Goal: Transaction & Acquisition: Subscribe to service/newsletter

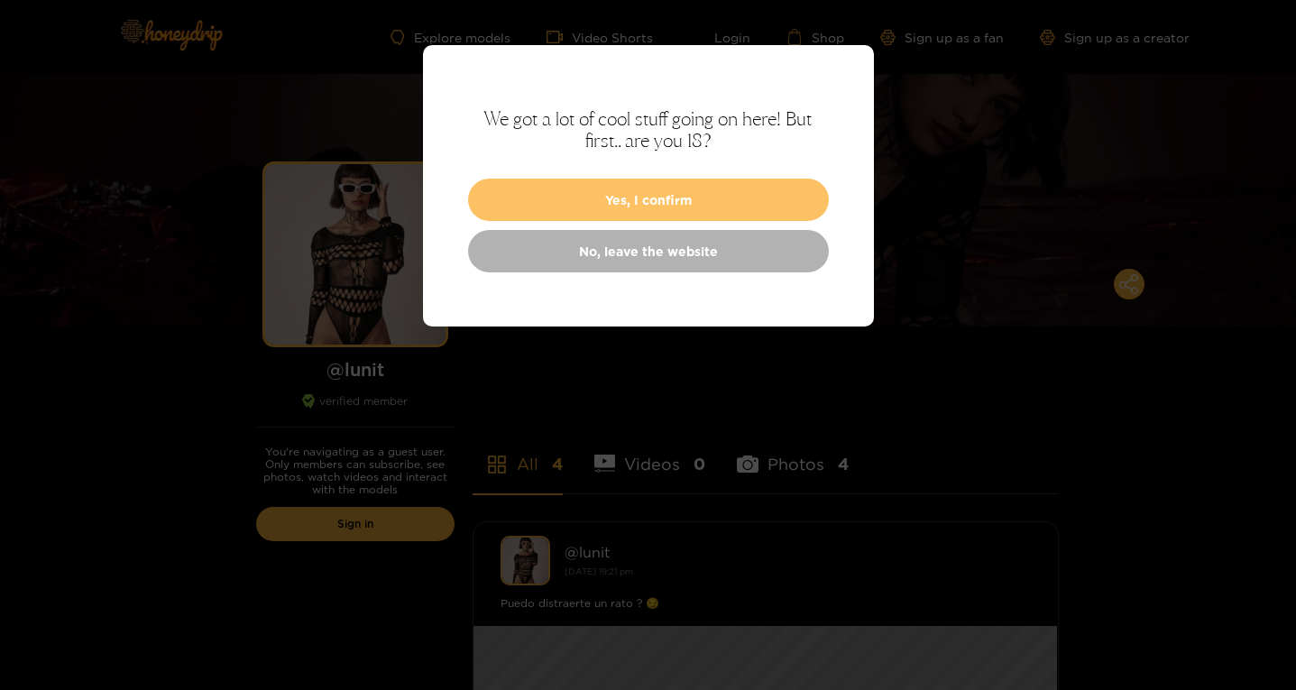
click at [561, 191] on button "Yes, I confirm" at bounding box center [648, 200] width 361 height 42
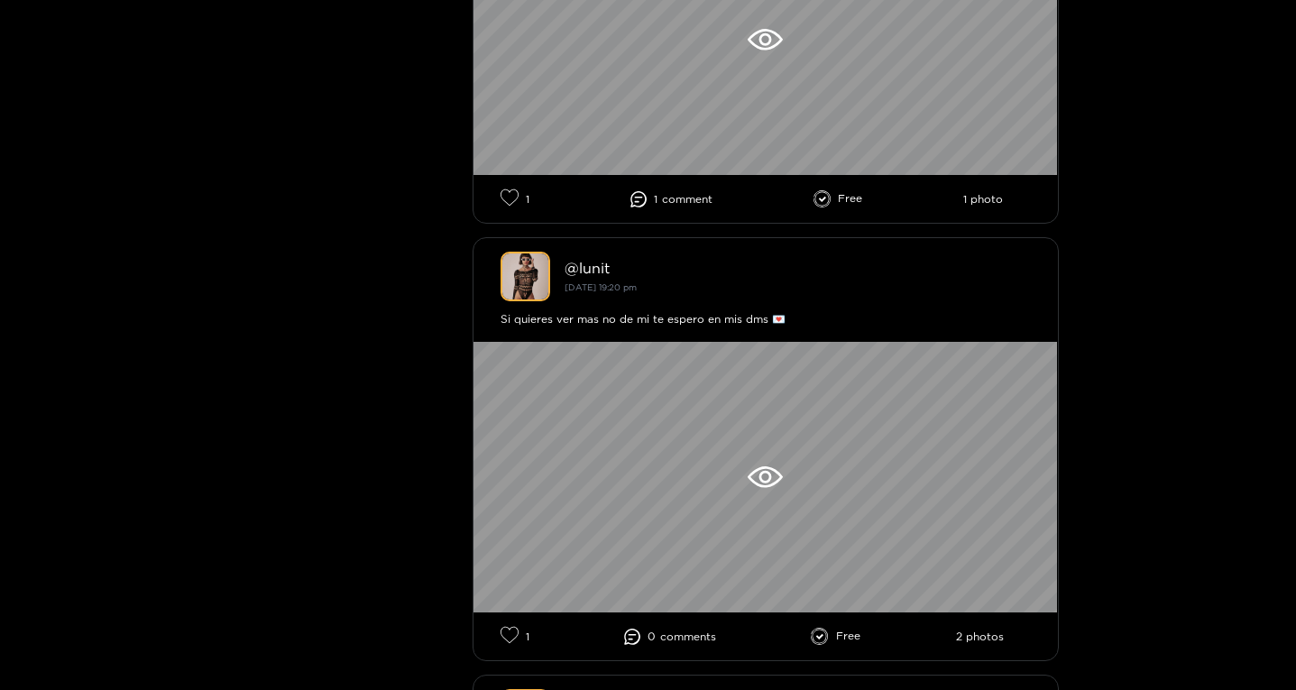
scroll to position [541, 0]
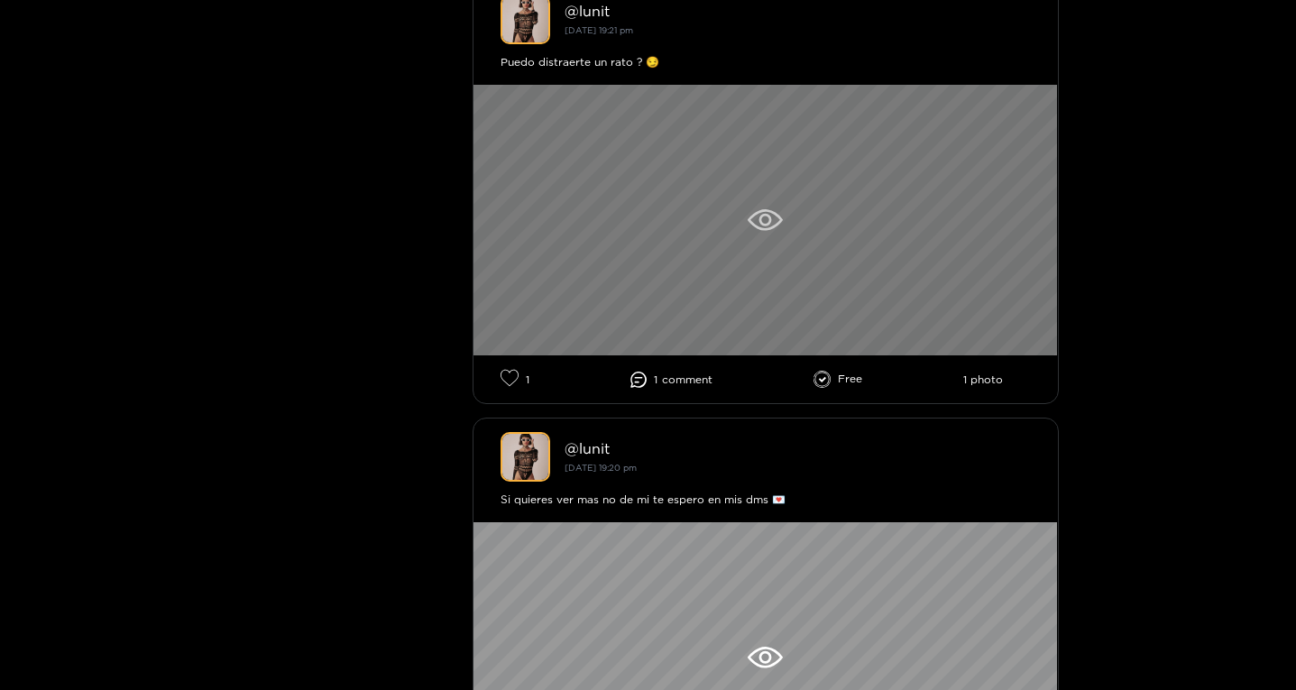
click at [814, 219] on div at bounding box center [765, 220] width 584 height 270
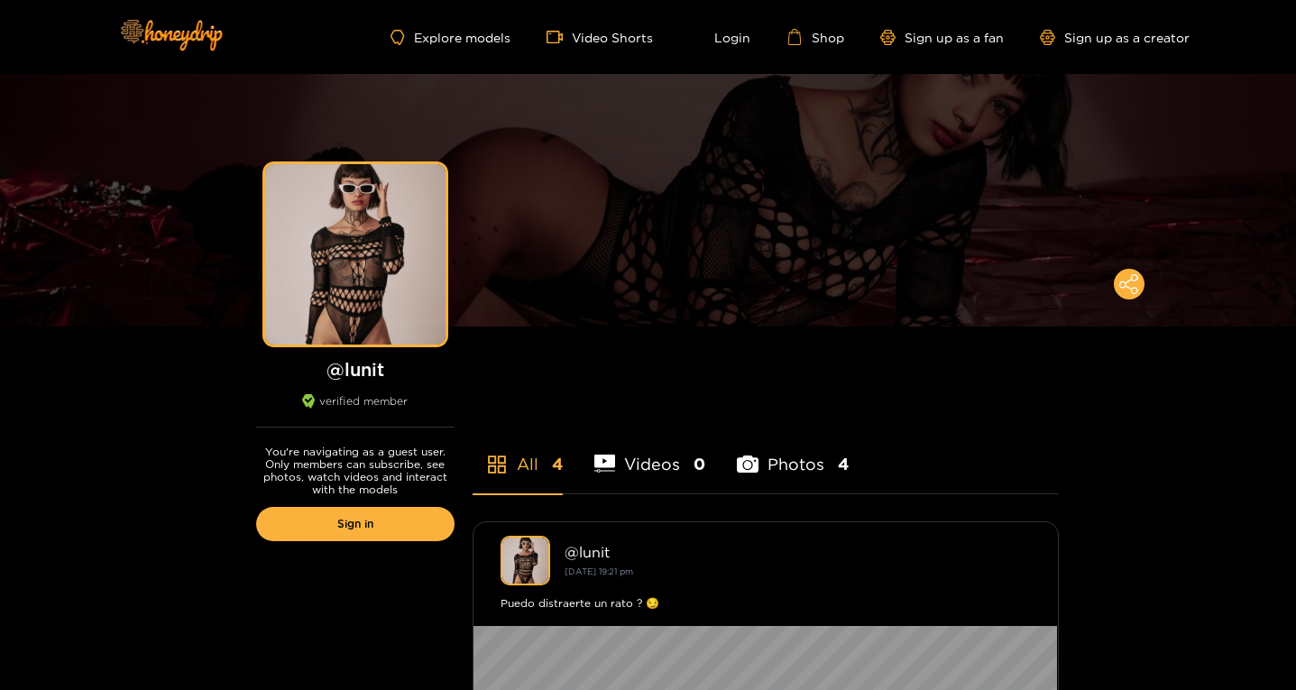
scroll to position [361, 0]
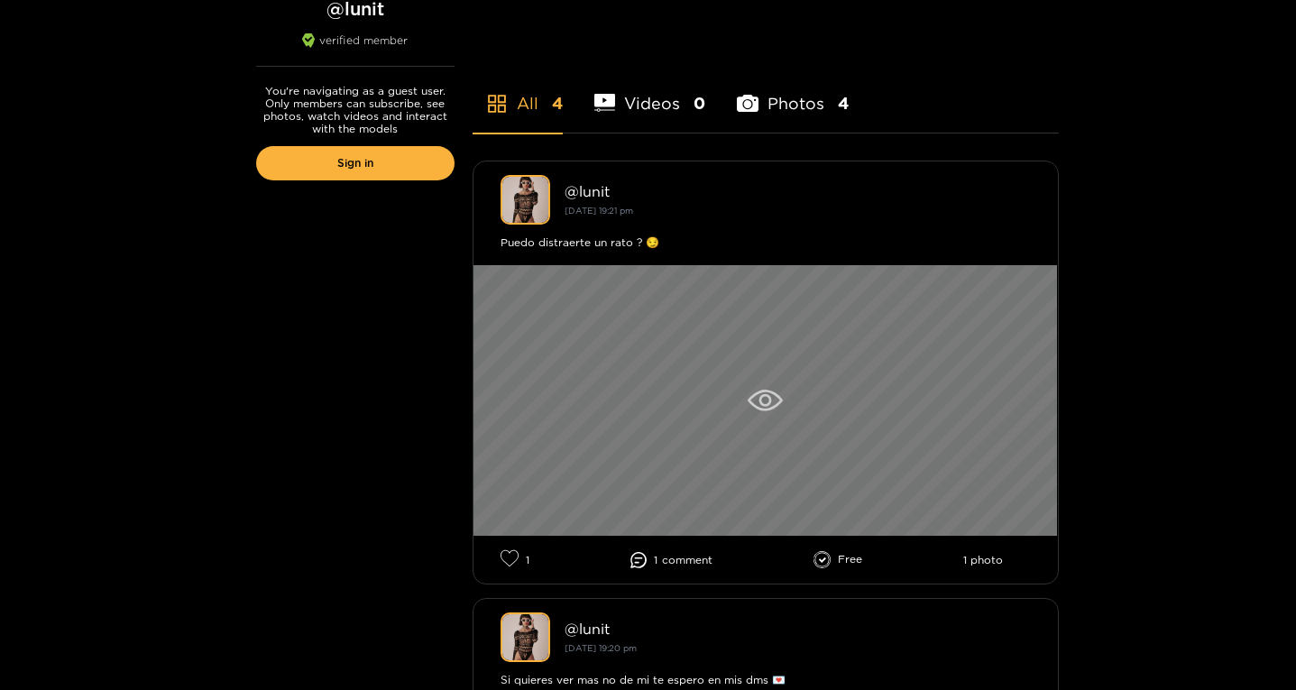
click at [781, 389] on div at bounding box center [765, 400] width 584 height 270
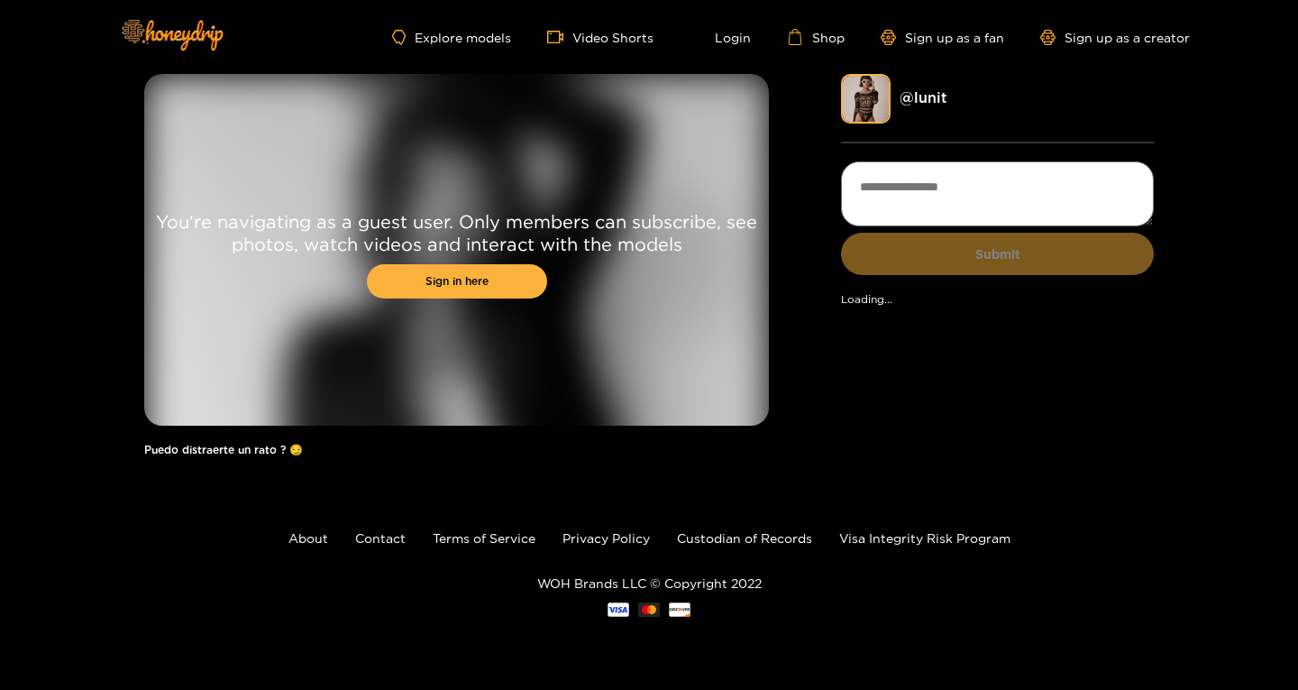
click at [1158, 203] on div "You're navigating as a guest user. Only members can subscribe, see photos, watc…" at bounding box center [649, 274] width 1298 height 400
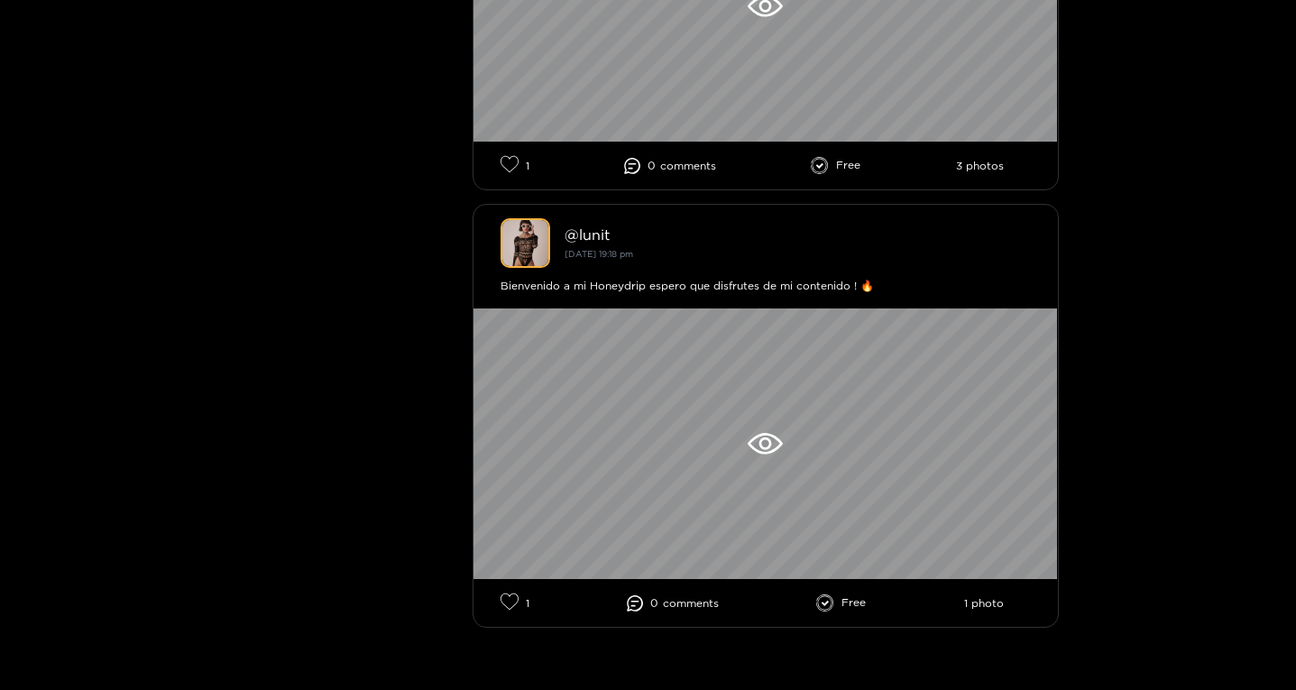
scroll to position [1806, 0]
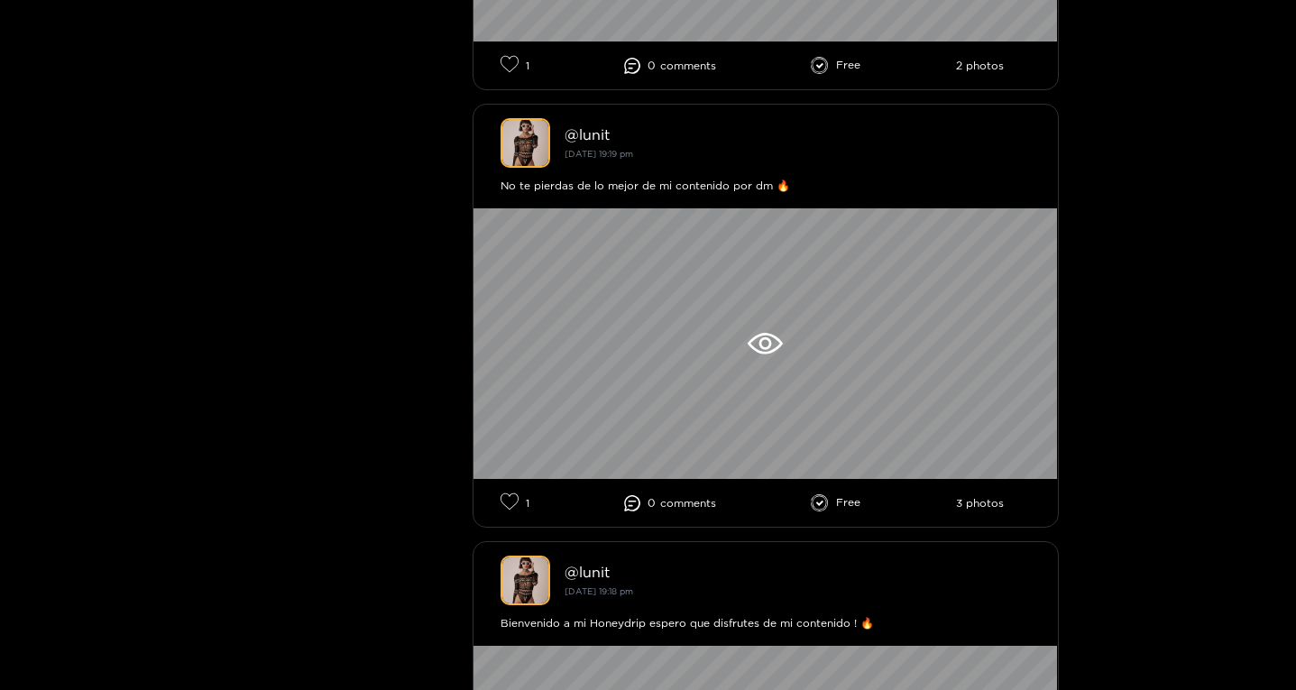
scroll to position [0, 0]
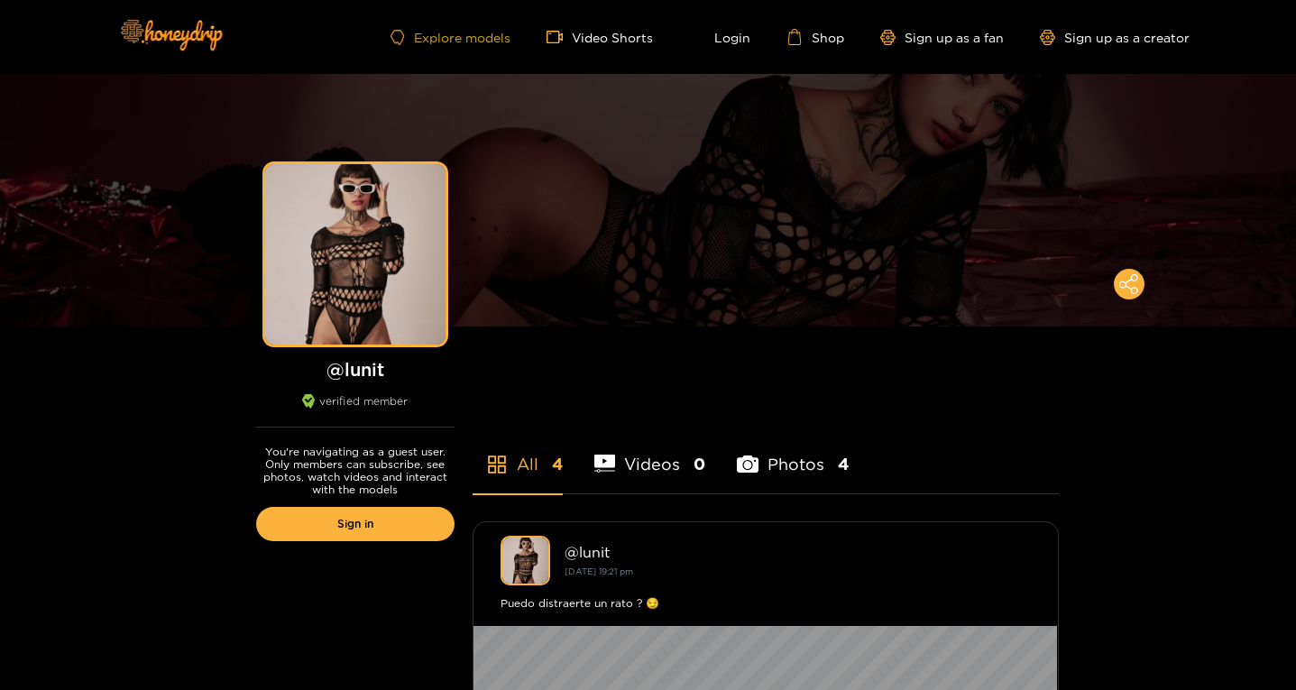
click at [468, 32] on link "Explore models" at bounding box center [449, 37] width 119 height 15
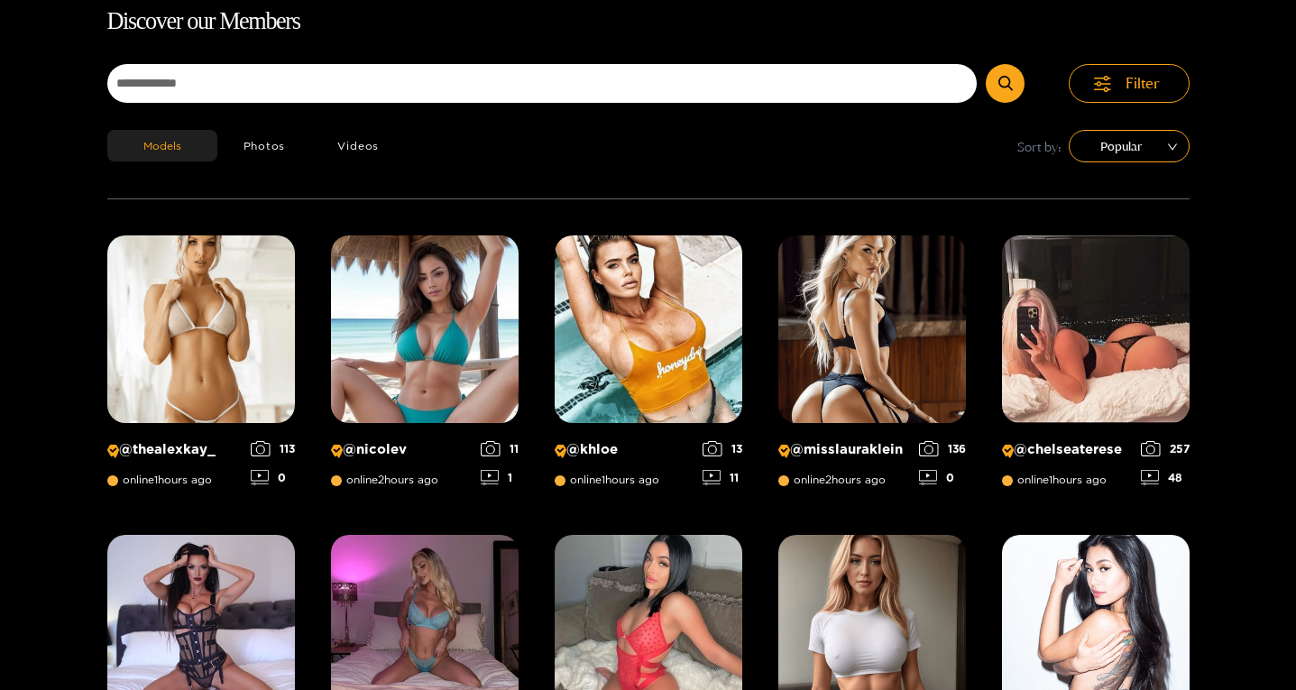
scroll to position [118, 0]
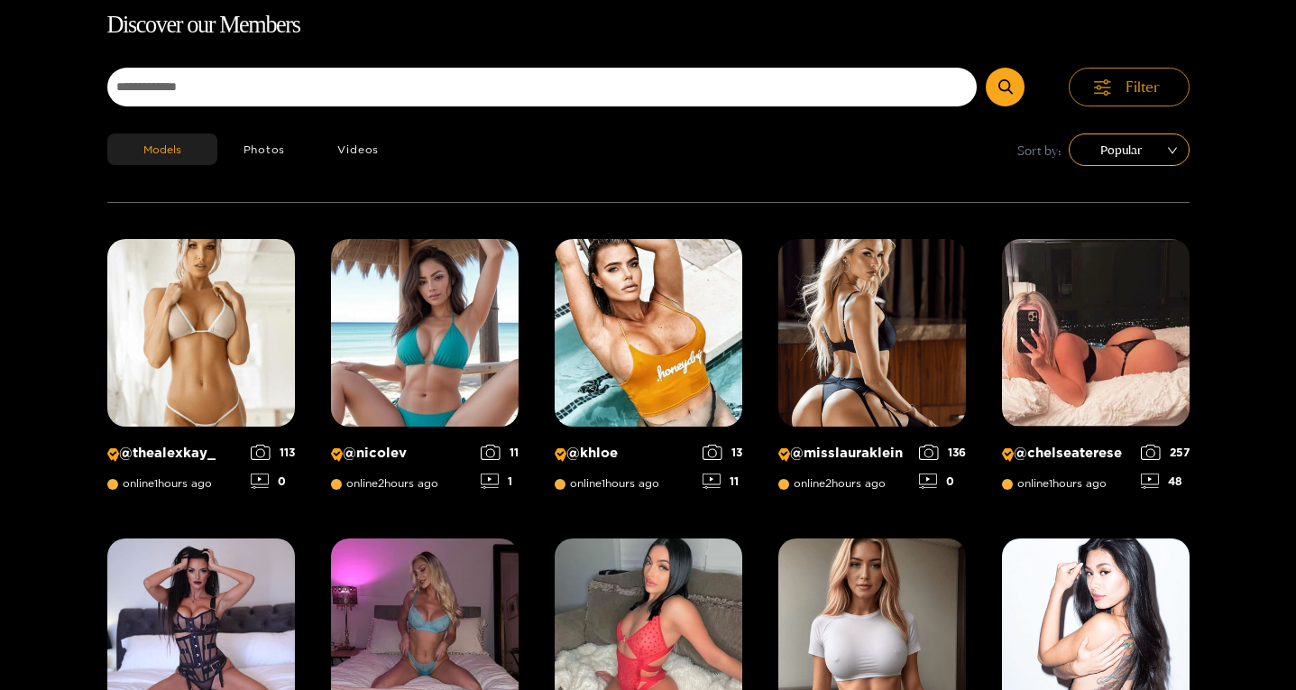
click at [1132, 84] on span "Filter" at bounding box center [1142, 87] width 34 height 21
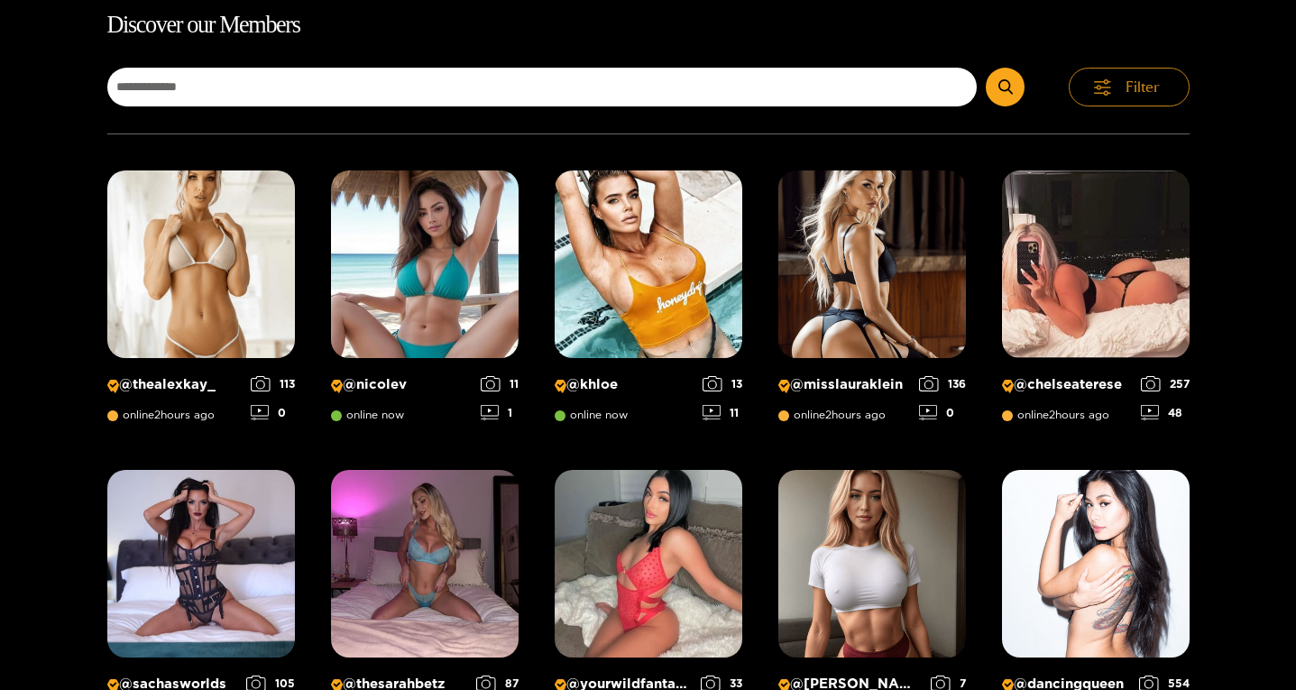
click at [1132, 84] on span "Filter" at bounding box center [1142, 87] width 34 height 21
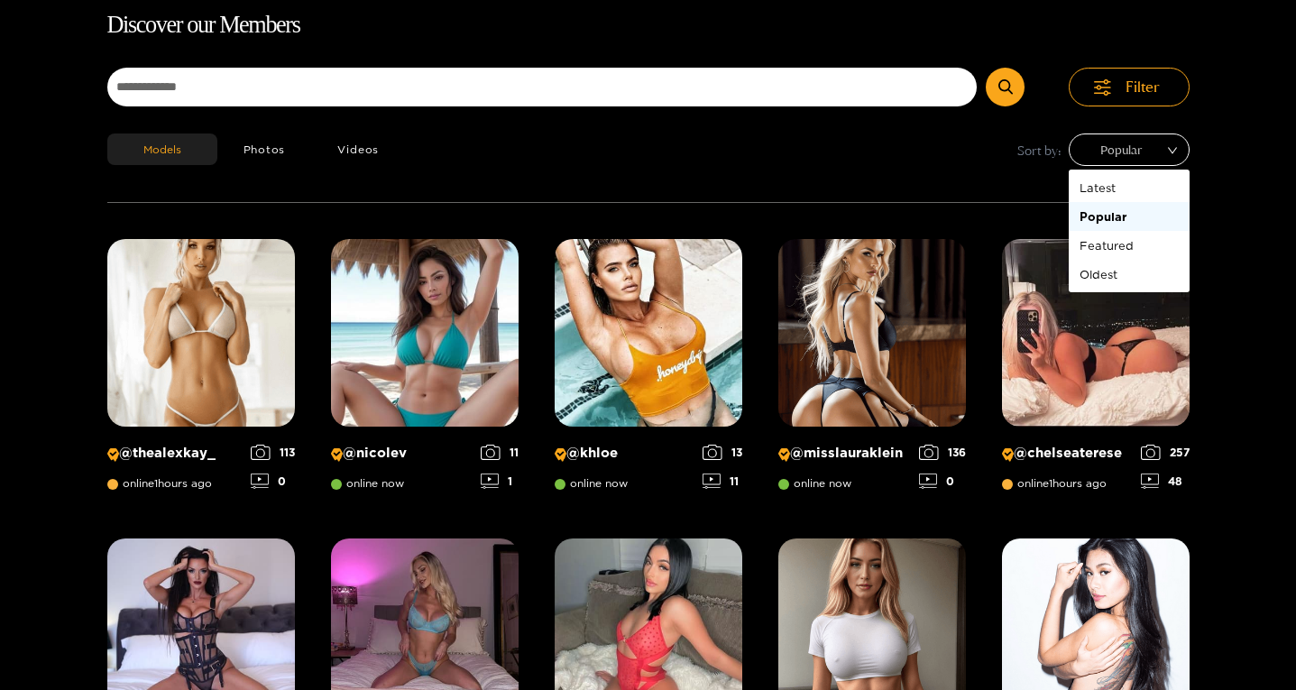
click at [1113, 156] on span "Popular" at bounding box center [1129, 149] width 94 height 27
click at [1104, 242] on div "Featured" at bounding box center [1128, 245] width 99 height 20
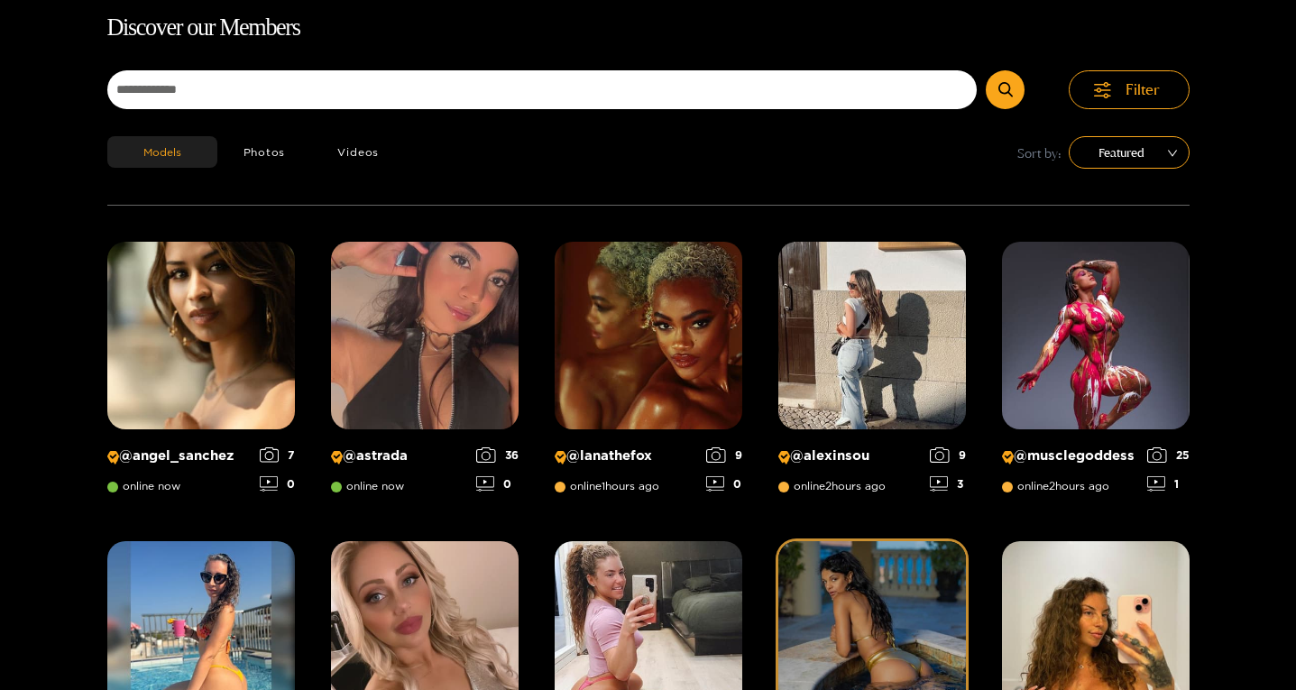
scroll to position [115, 0]
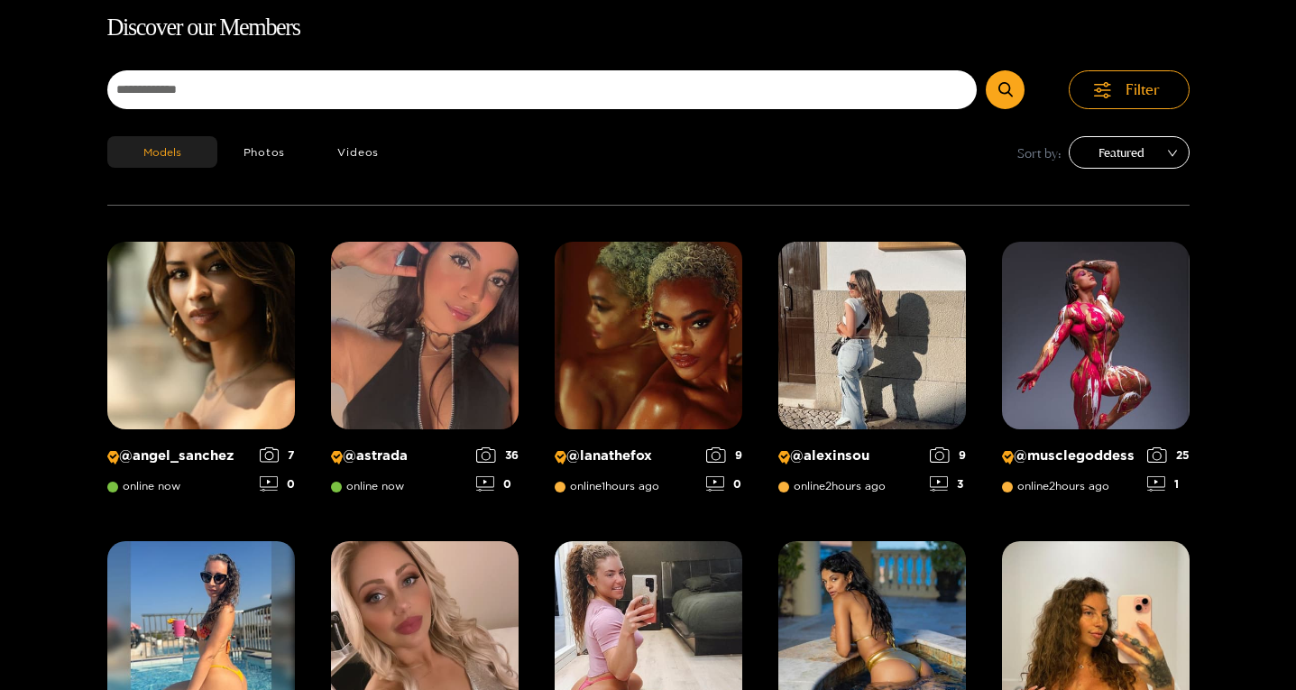
click at [1116, 151] on span "Featured" at bounding box center [1129, 152] width 94 height 27
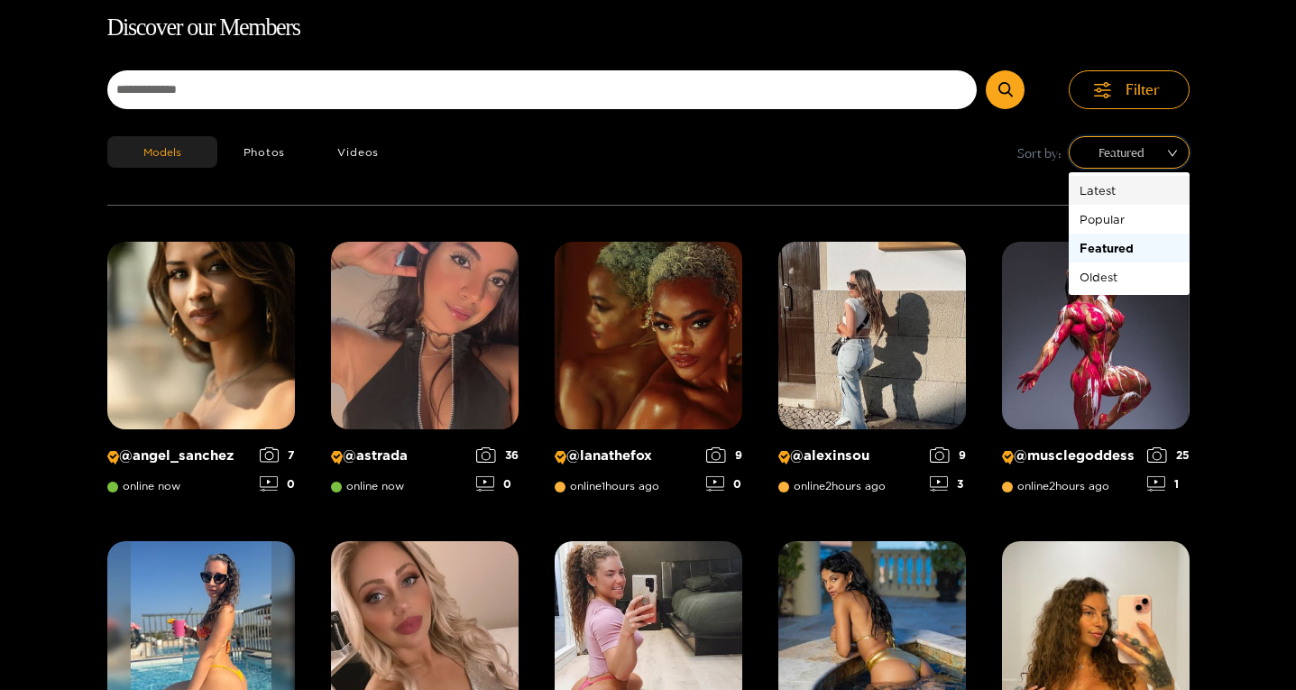
click at [1110, 182] on div "Latest" at bounding box center [1128, 190] width 99 height 20
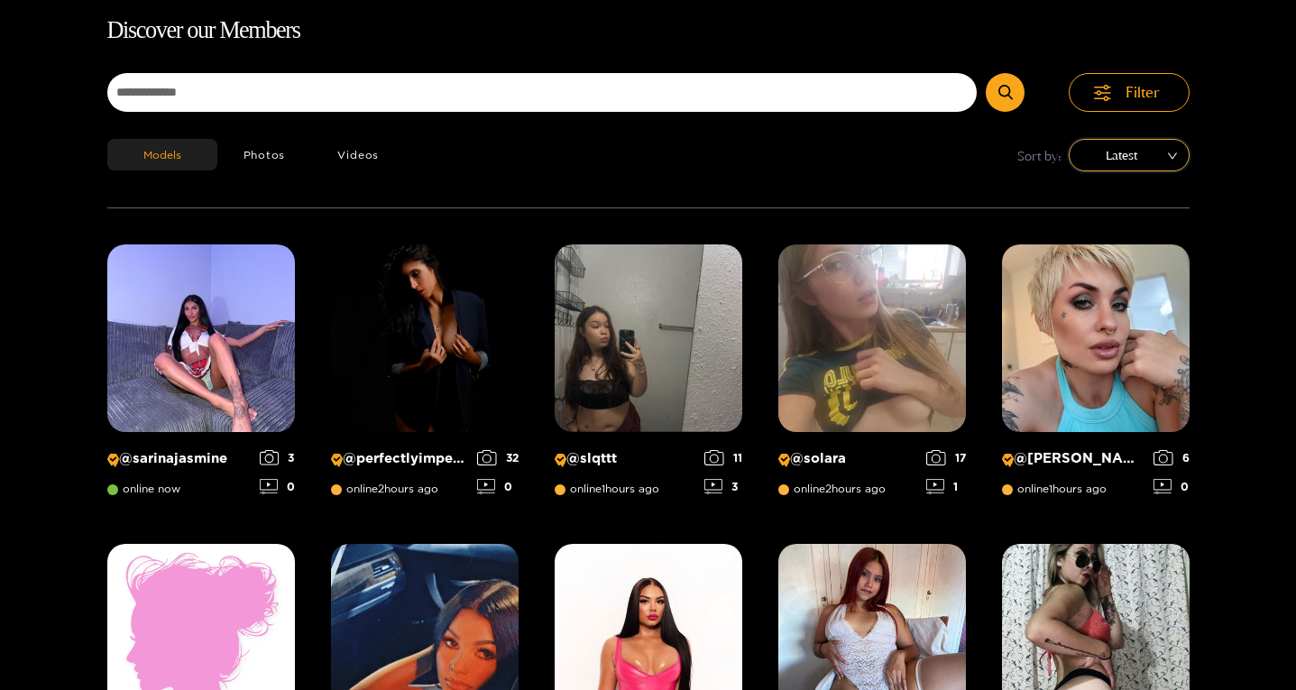
scroll to position [0, 0]
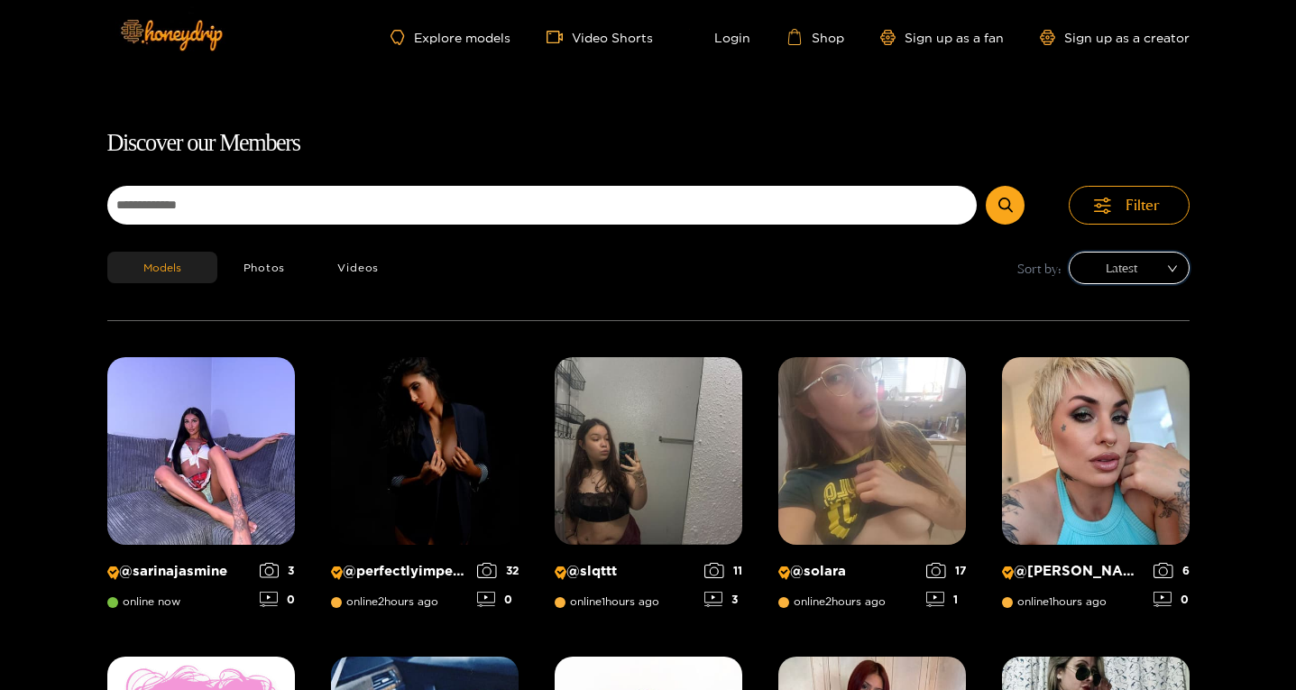
click at [1114, 277] on span "Latest" at bounding box center [1129, 267] width 94 height 27
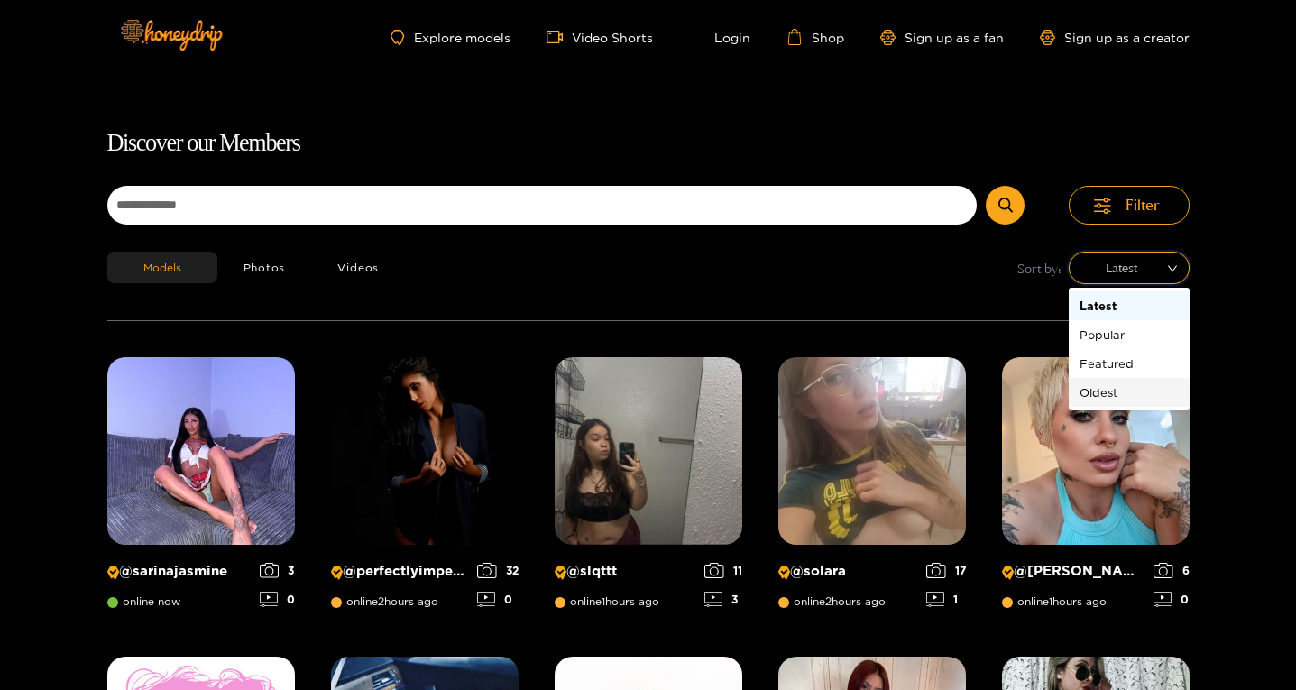
click at [1104, 392] on div "Oldest" at bounding box center [1128, 392] width 99 height 20
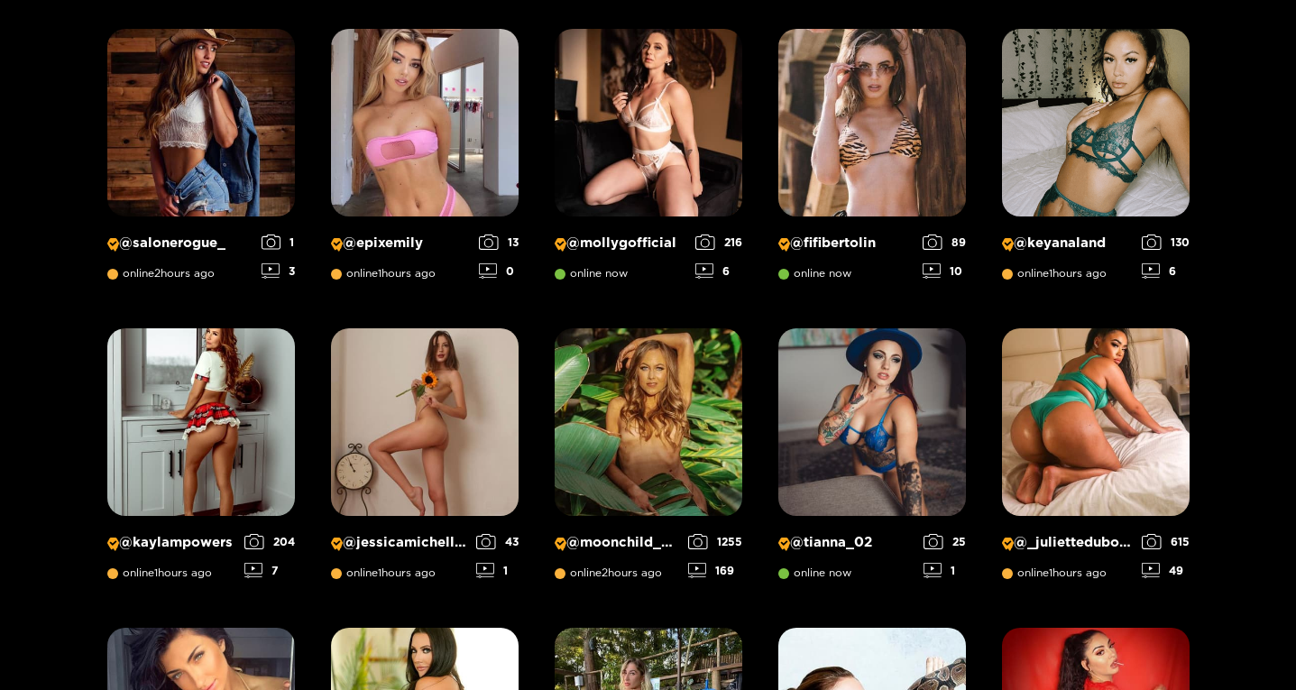
scroll to position [1288, 0]
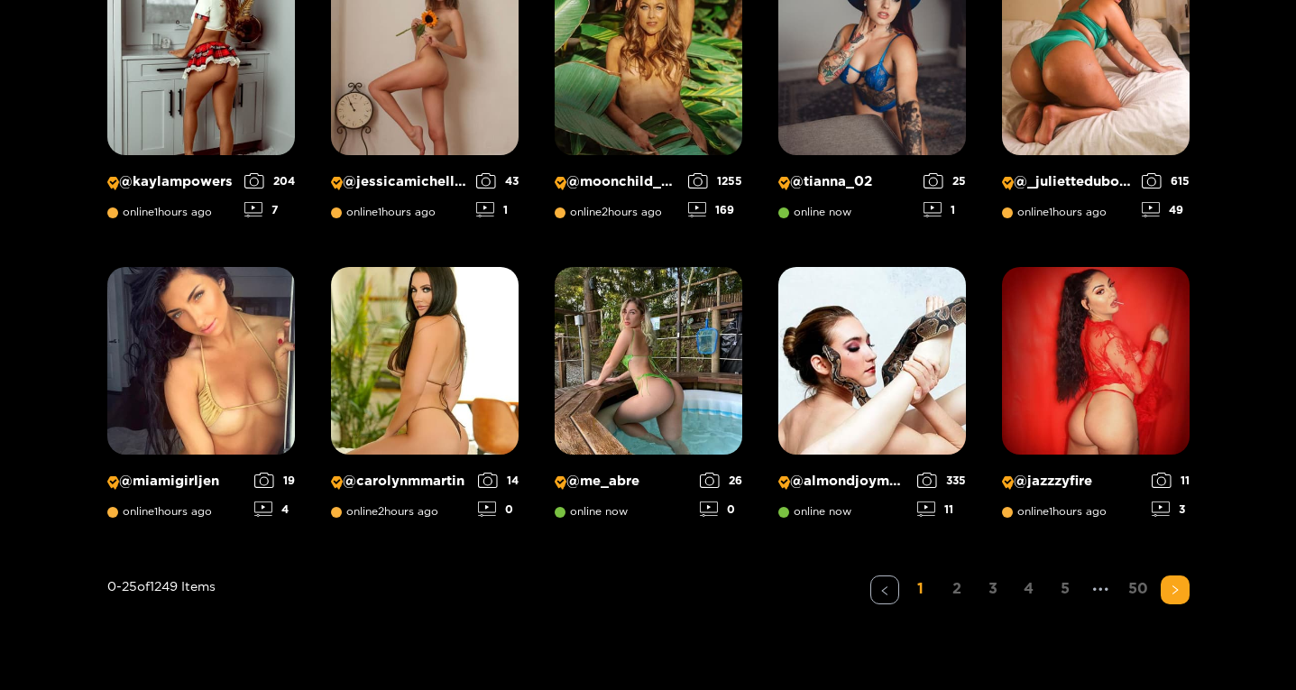
drag, startPoint x: 1284, startPoint y: 571, endPoint x: 1297, endPoint y: 535, distance: 38.5
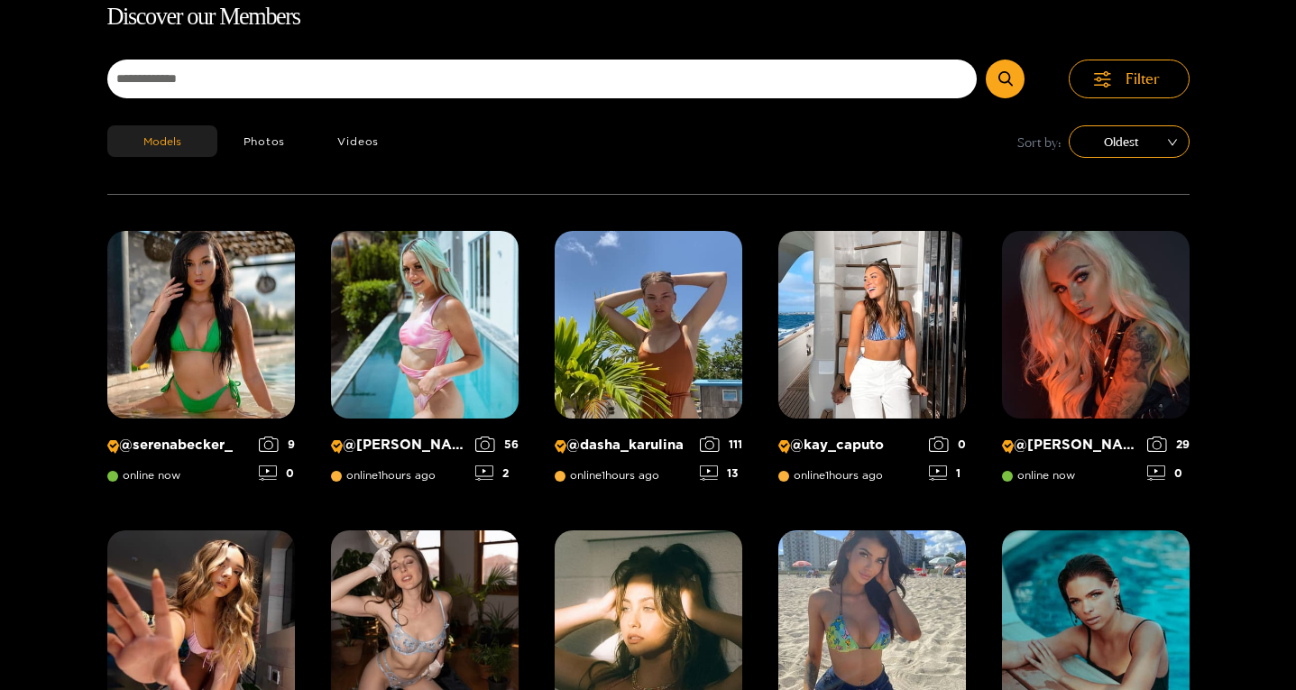
scroll to position [0, 0]
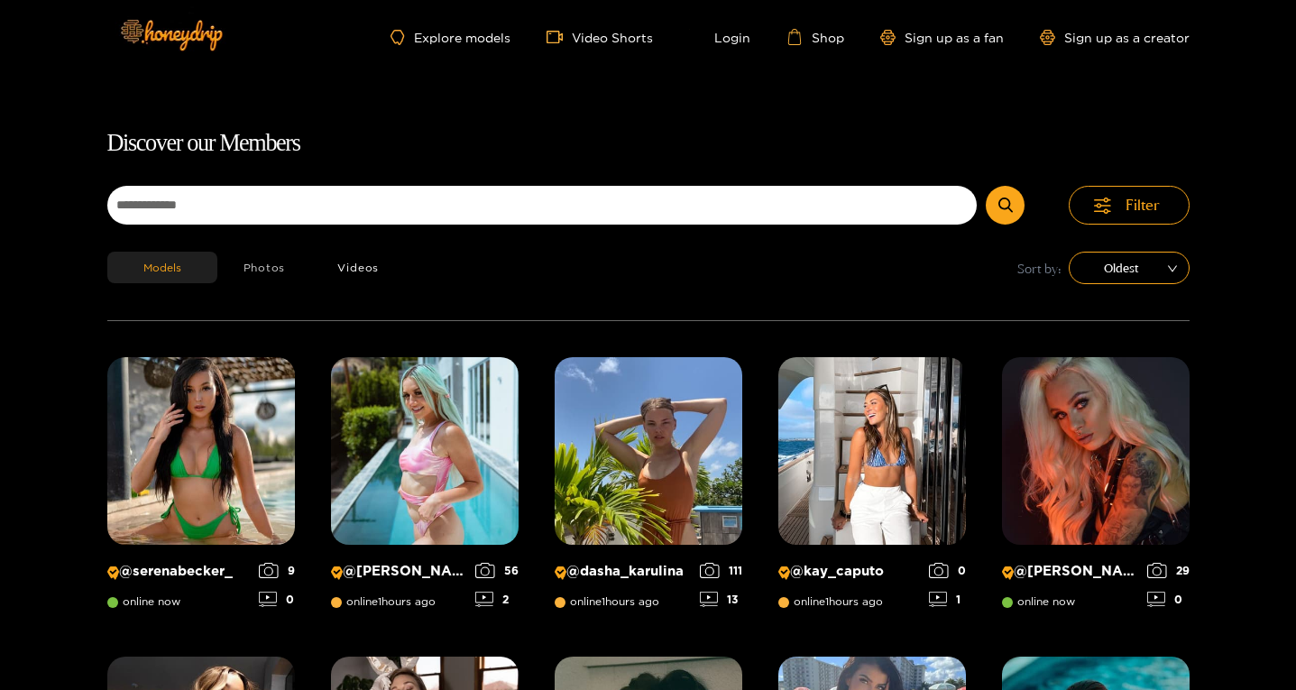
click at [279, 275] on button "Photos" at bounding box center [264, 268] width 95 height 32
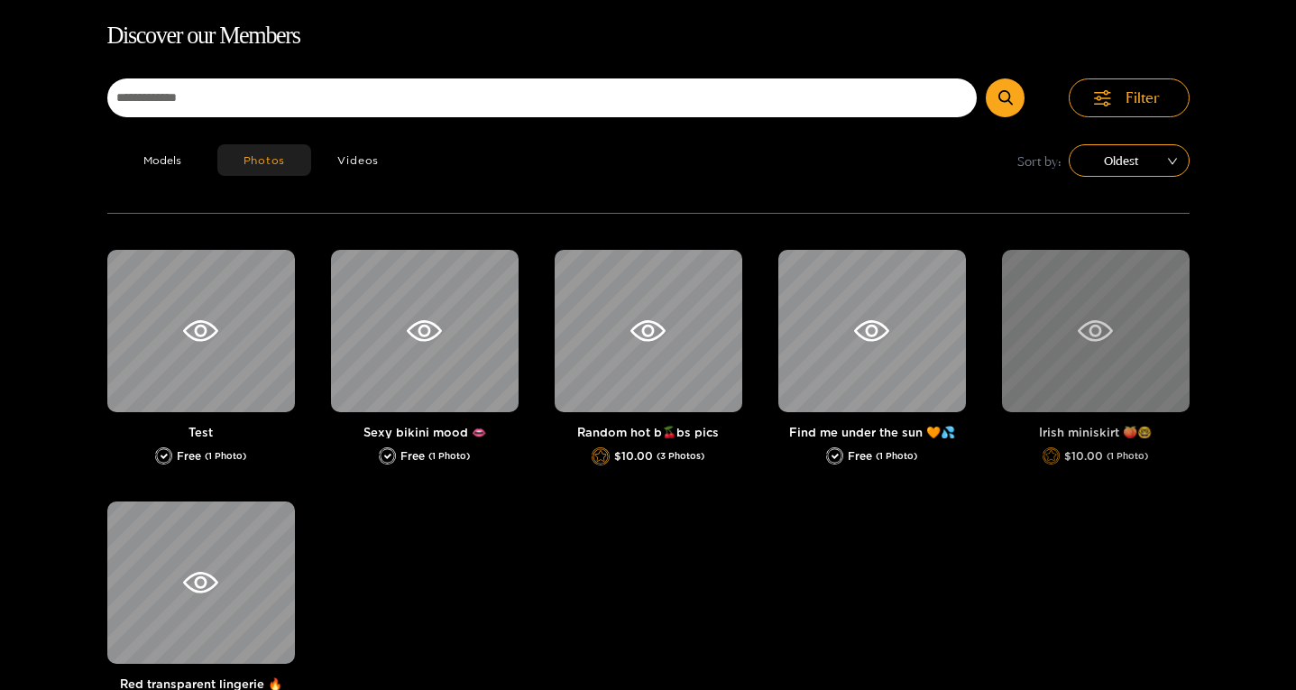
scroll to position [115, 0]
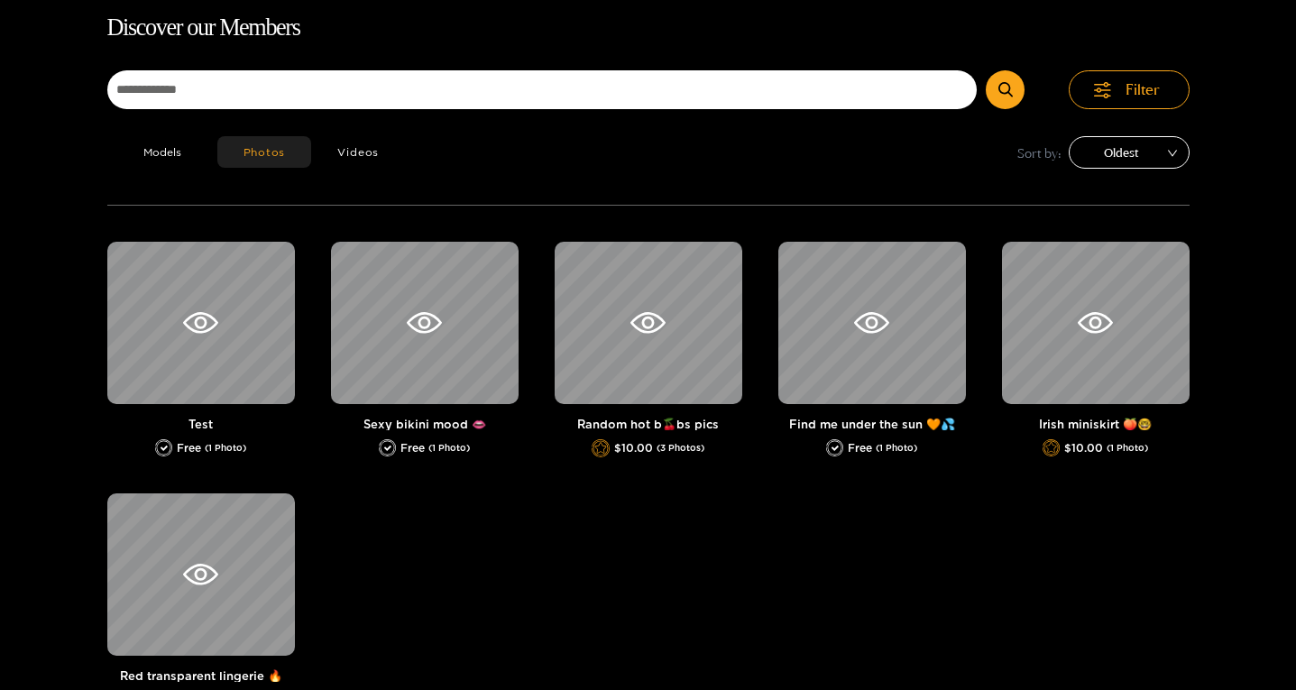
click at [1121, 161] on span "Oldest" at bounding box center [1129, 152] width 94 height 27
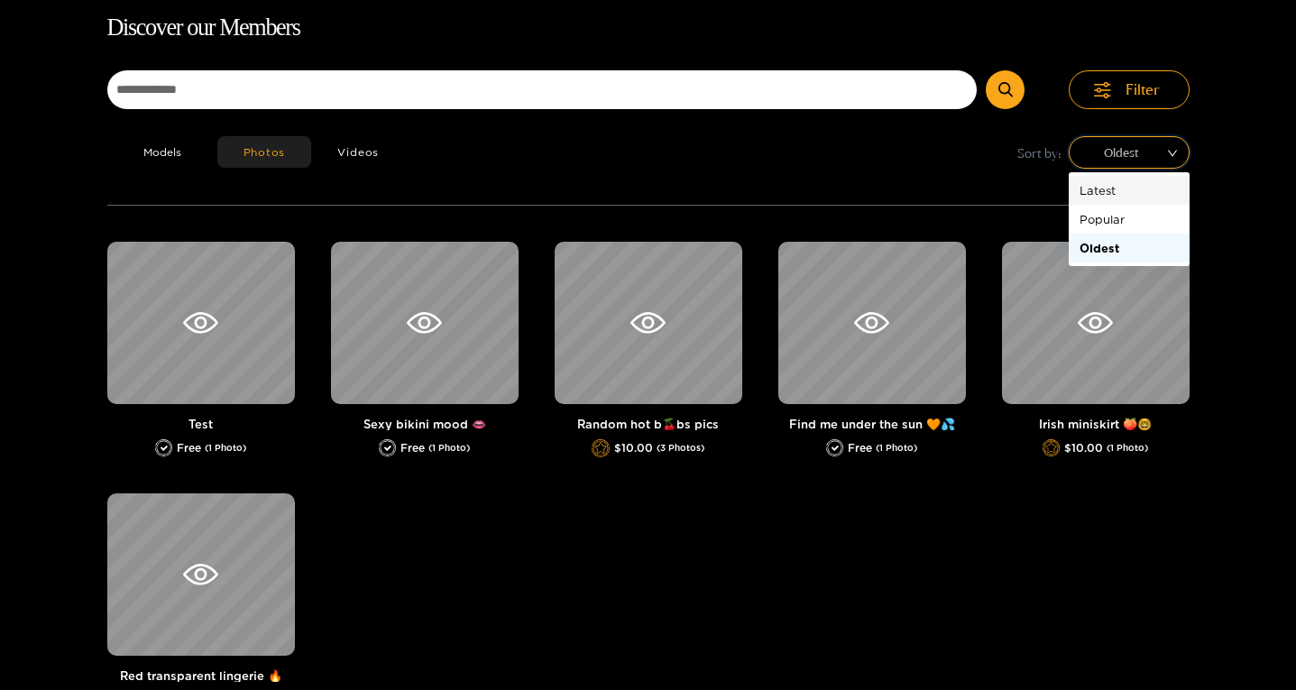
click at [1113, 182] on div "Latest" at bounding box center [1128, 190] width 99 height 20
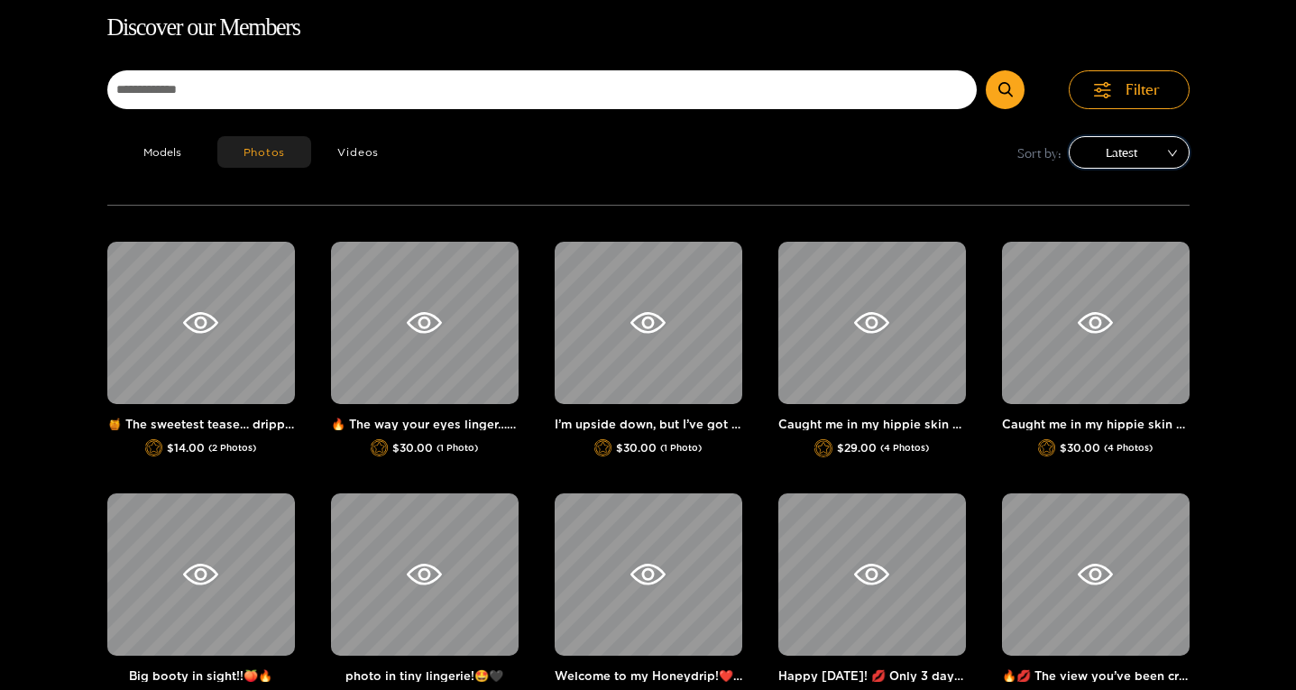
click at [1113, 158] on span "Latest" at bounding box center [1129, 152] width 94 height 27
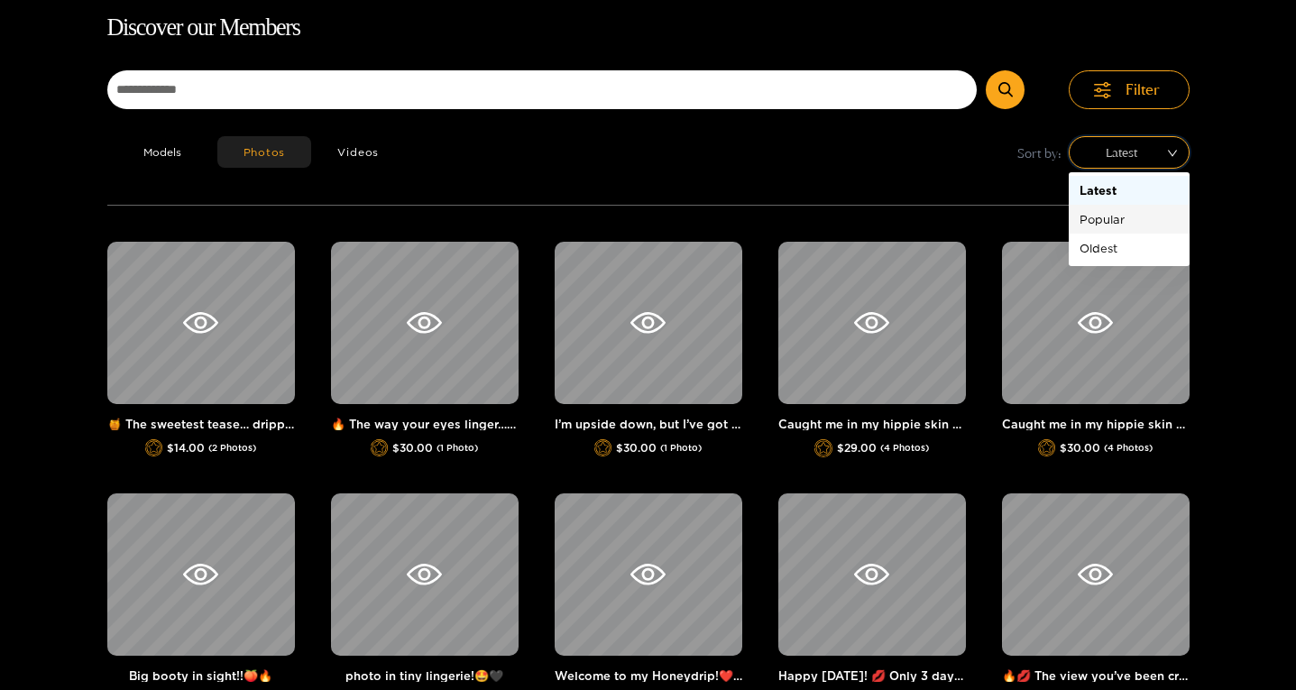
click at [1113, 215] on div "Popular" at bounding box center [1128, 219] width 99 height 20
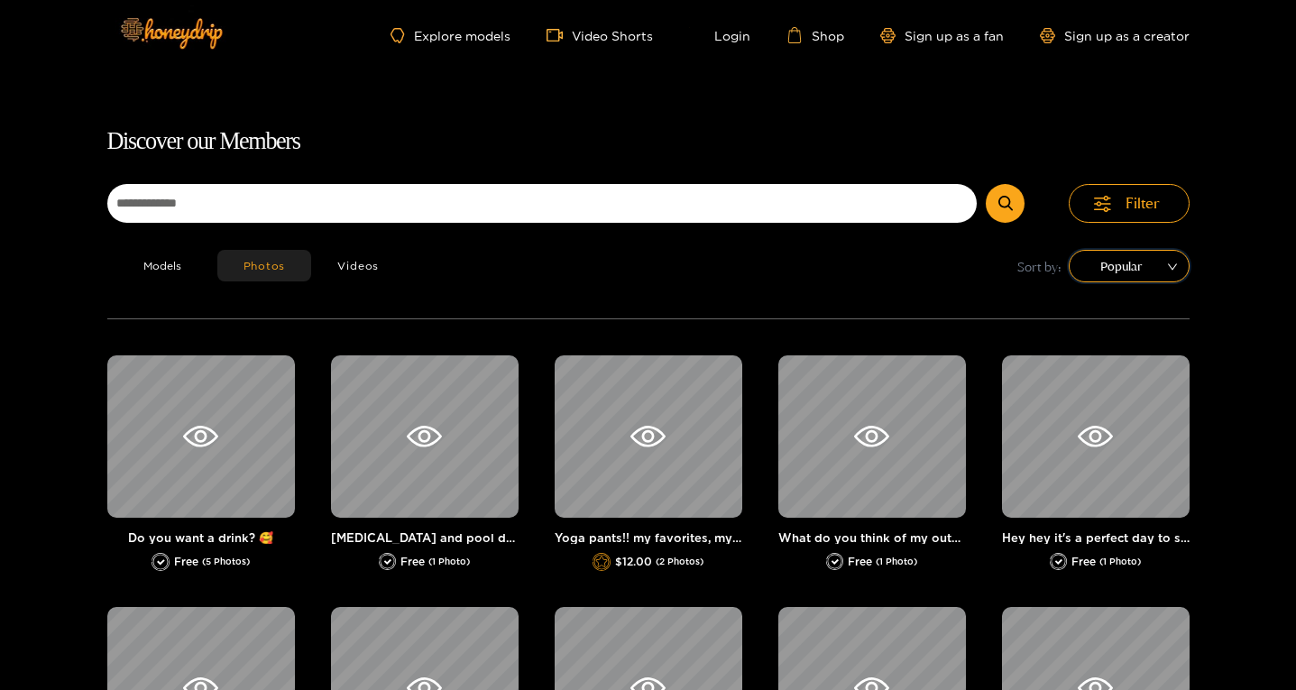
scroll to position [0, 0]
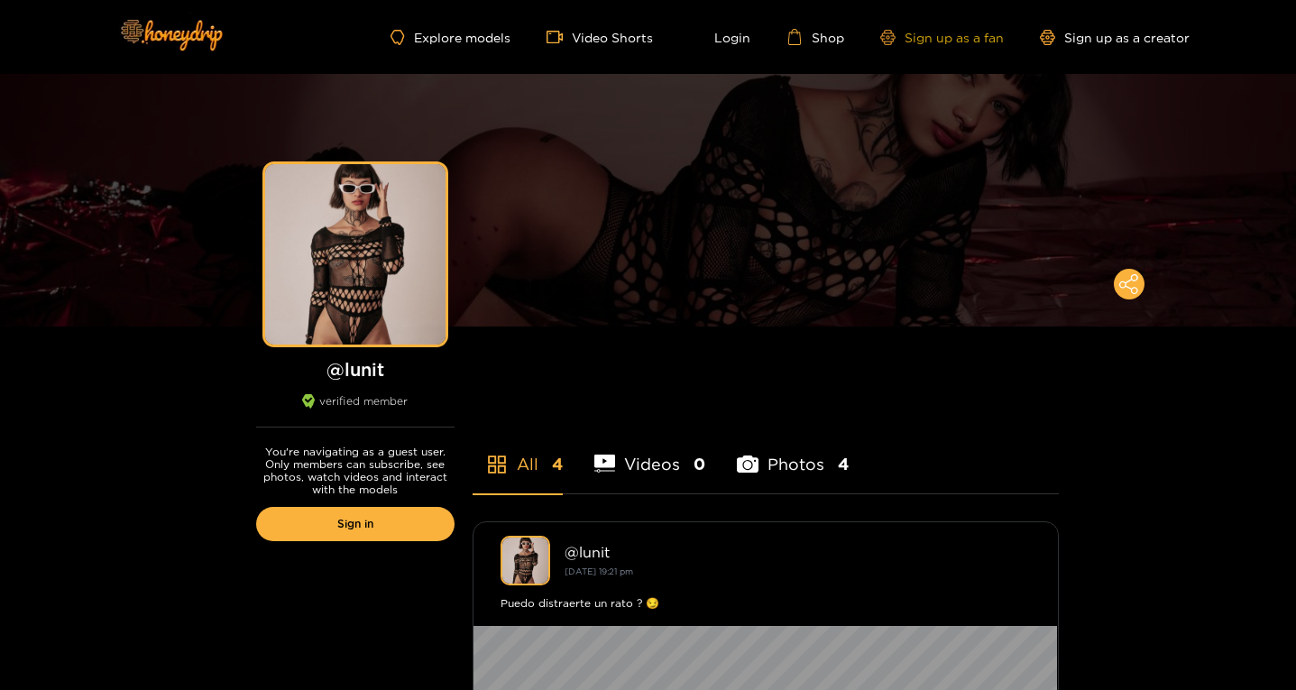
click at [958, 35] on link "Sign up as a fan" at bounding box center [942, 37] width 124 height 15
